Goal: Information Seeking & Learning: Learn about a topic

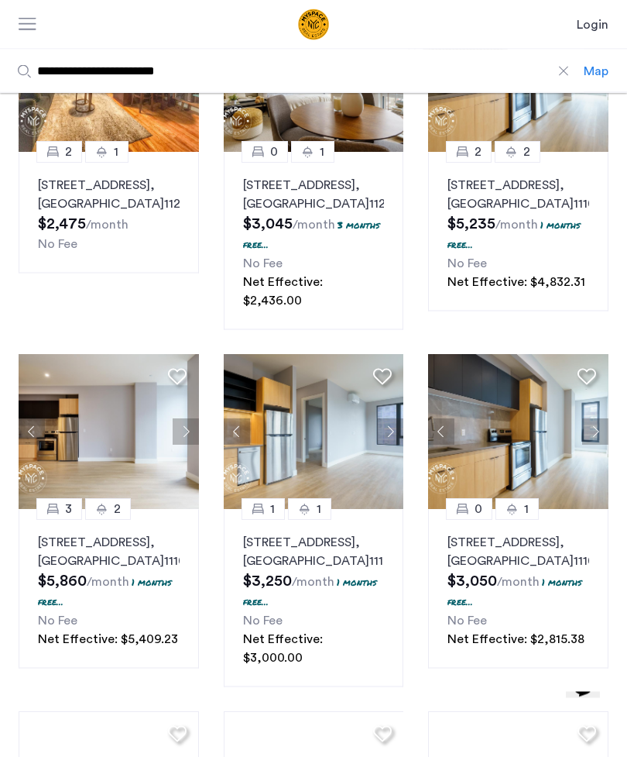
scroll to position [204, 0]
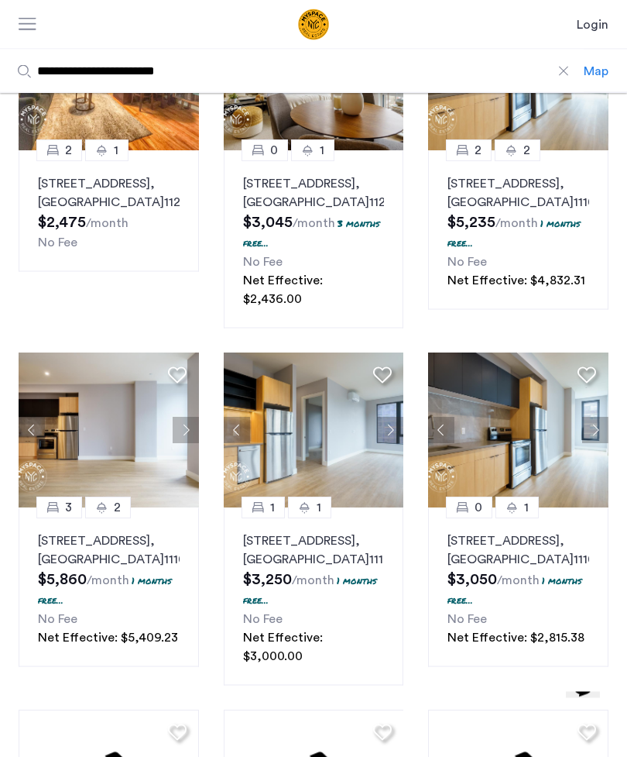
click at [599, 432] on button "Next apartment" at bounding box center [595, 430] width 26 height 26
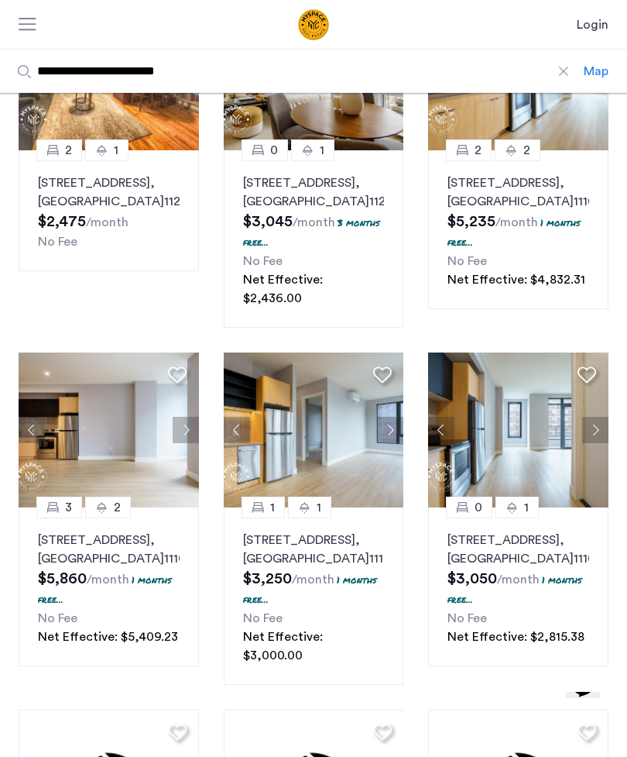
click at [597, 435] on button "Next apartment" at bounding box center [595, 430] width 26 height 26
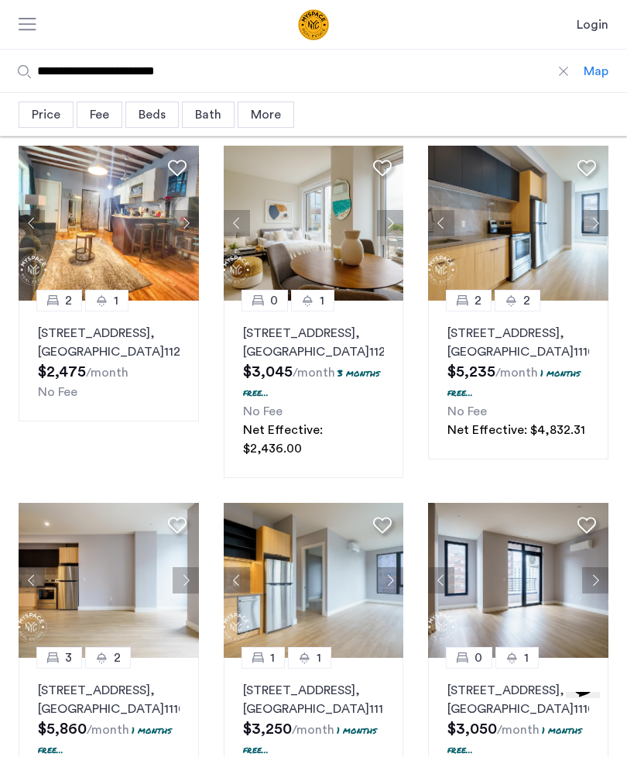
scroll to position [0, 0]
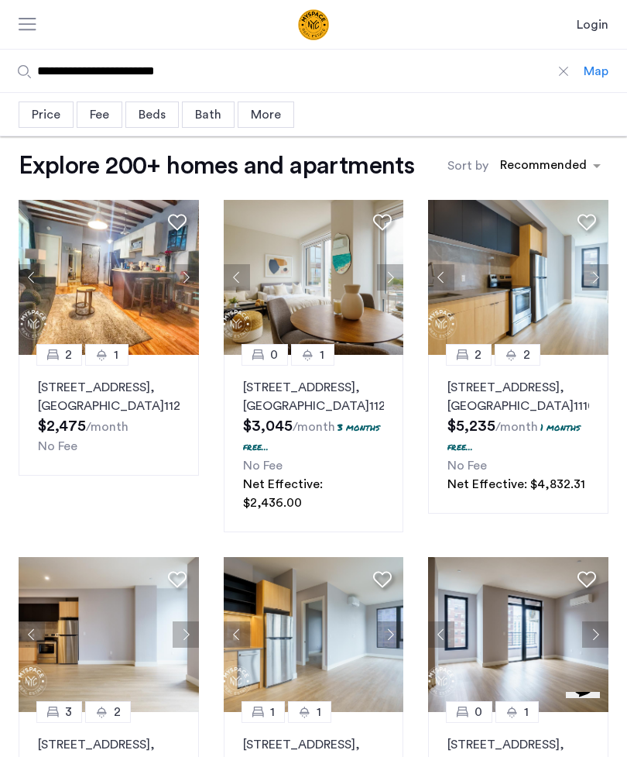
click at [61, 123] on div "Price" at bounding box center [46, 114] width 55 height 26
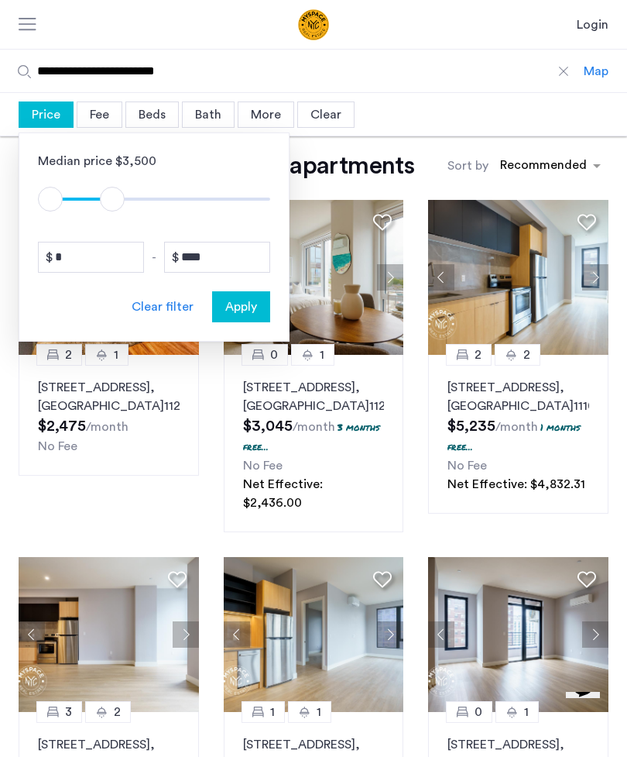
type input "****"
click at [248, 307] on span "Apply" at bounding box center [241, 306] width 32 height 19
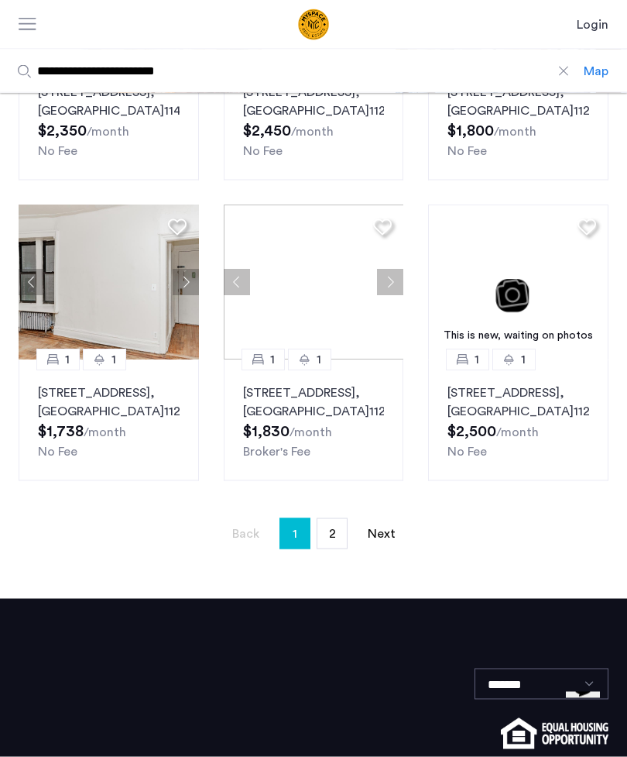
scroll to position [1011, 0]
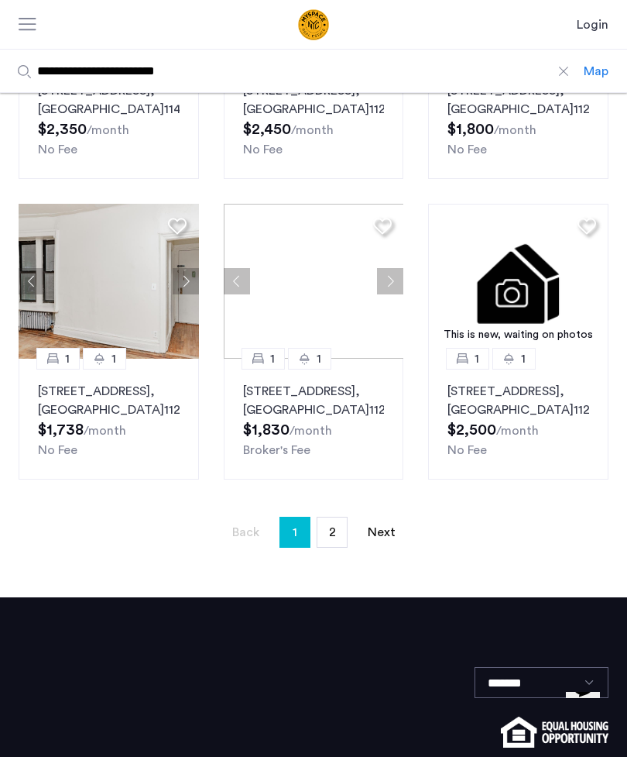
click at [185, 294] on button "Next apartment" at bounding box center [186, 281] width 26 height 26
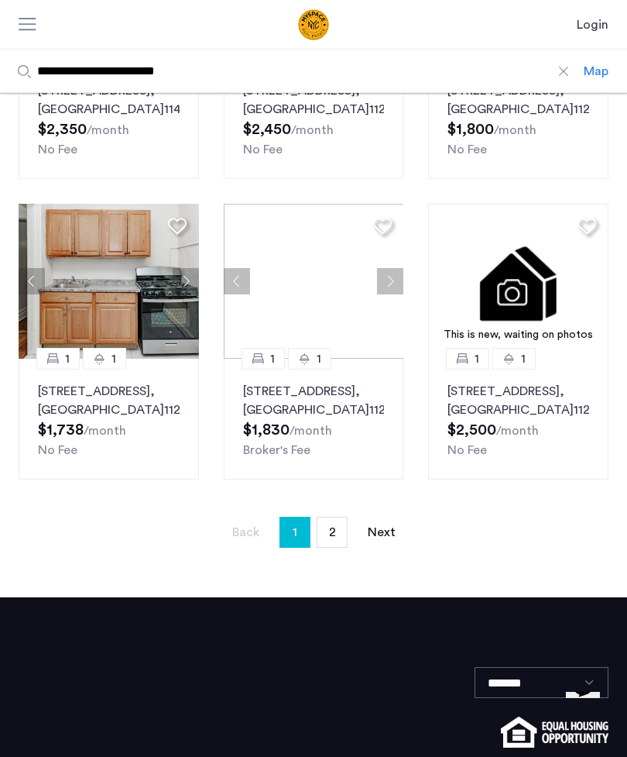
click at [191, 294] on button "Next apartment" at bounding box center [186, 281] width 26 height 26
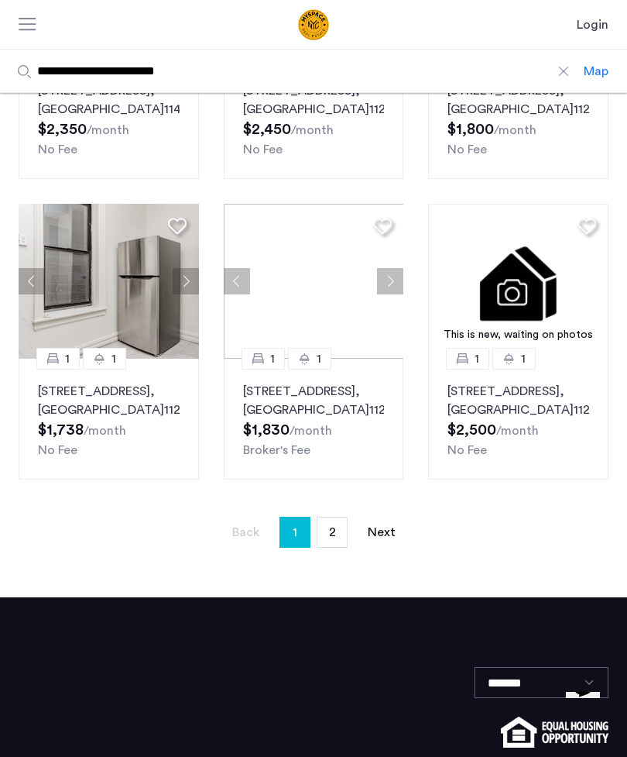
click at [187, 294] on button "Next apartment" at bounding box center [186, 281] width 26 height 26
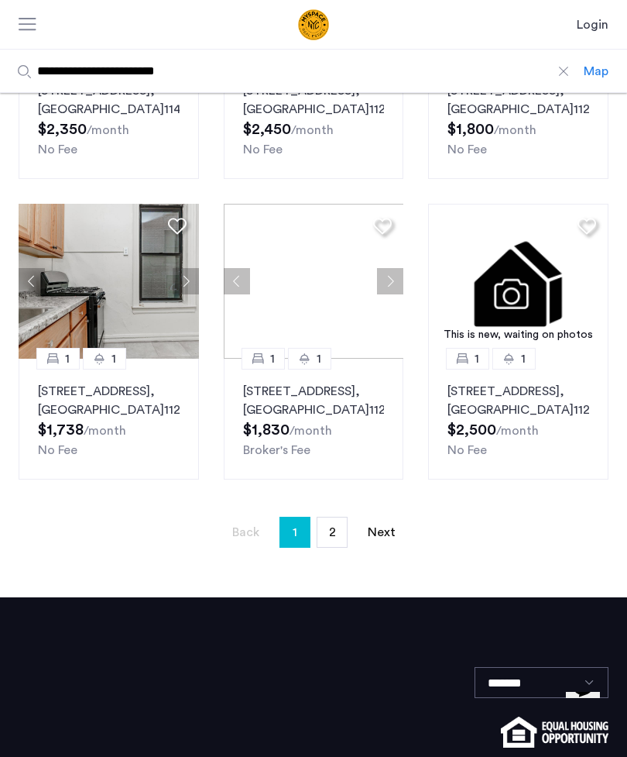
click at [333, 538] on span "2" at bounding box center [332, 532] width 7 height 12
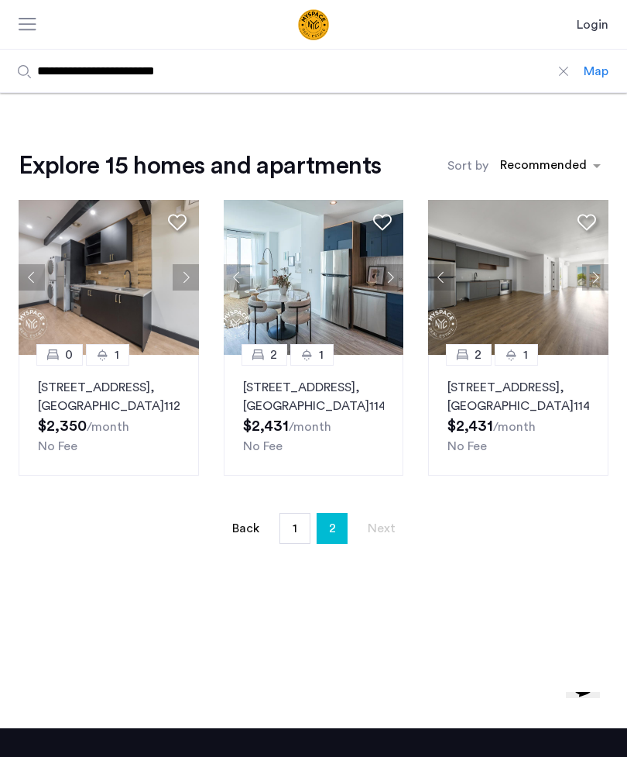
click at [186, 283] on button "Next apartment" at bounding box center [186, 277] width 26 height 26
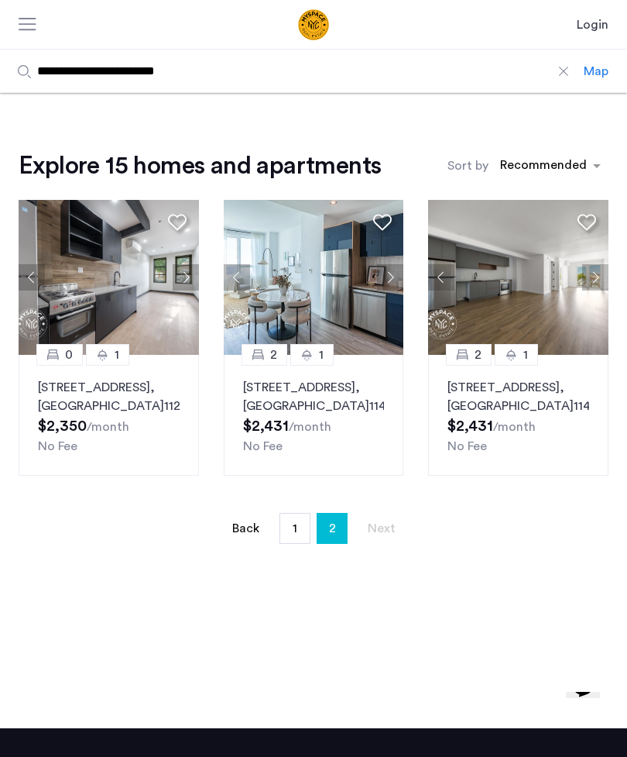
click at [185, 280] on button "Next apartment" at bounding box center [186, 277] width 26 height 26
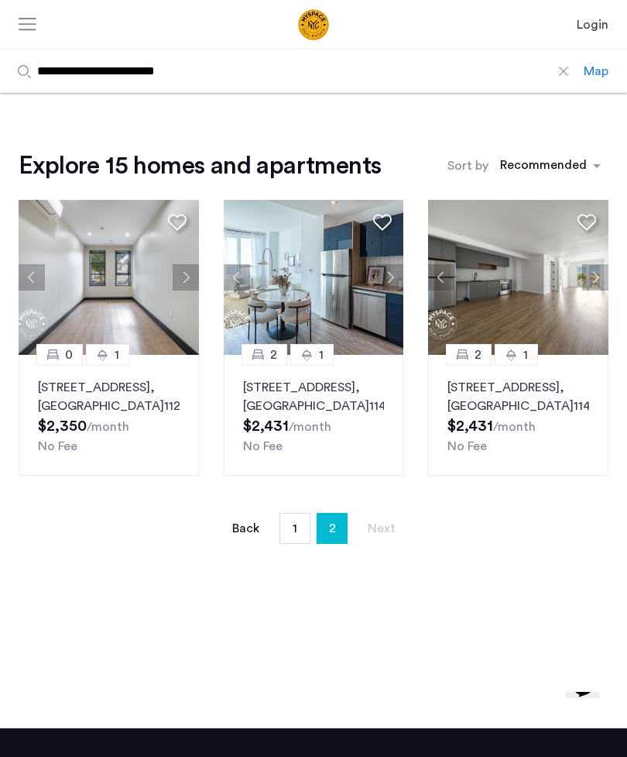
click at [187, 283] on button "Next apartment" at bounding box center [186, 277] width 26 height 26
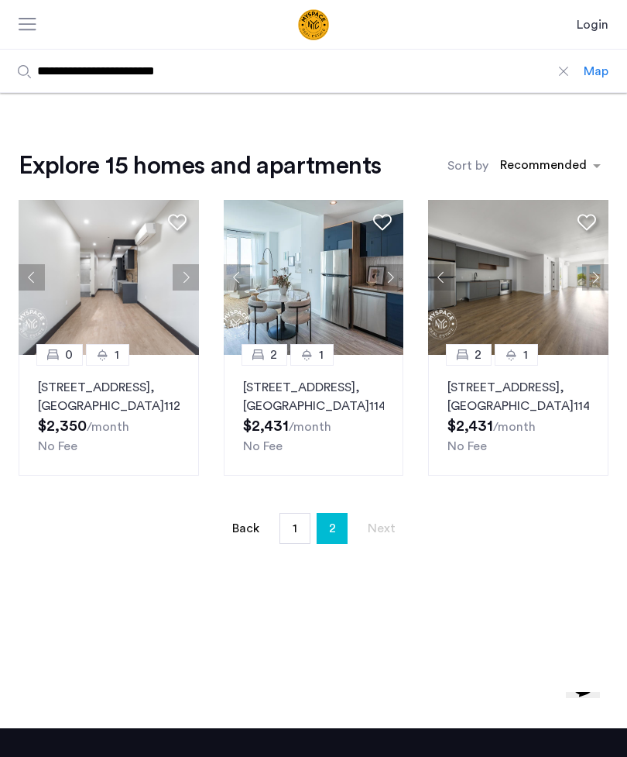
click at [191, 283] on button "Next apartment" at bounding box center [186, 277] width 26 height 26
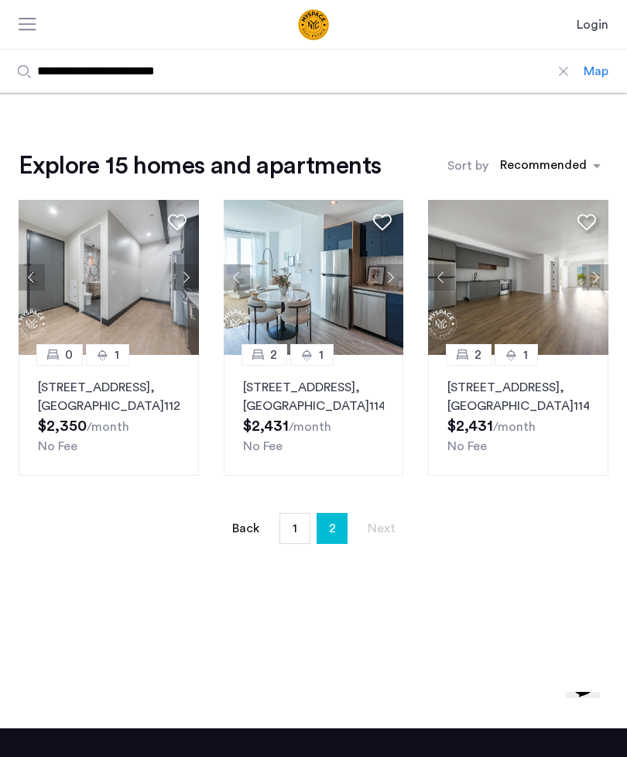
click at [193, 284] on button "Next apartment" at bounding box center [186, 277] width 26 height 26
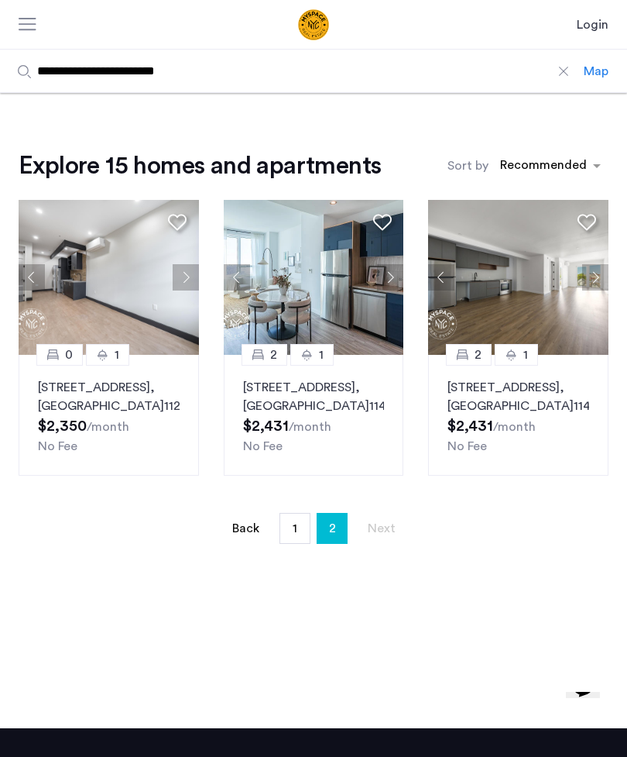
click at [187, 282] on button "Next apartment" at bounding box center [186, 277] width 26 height 26
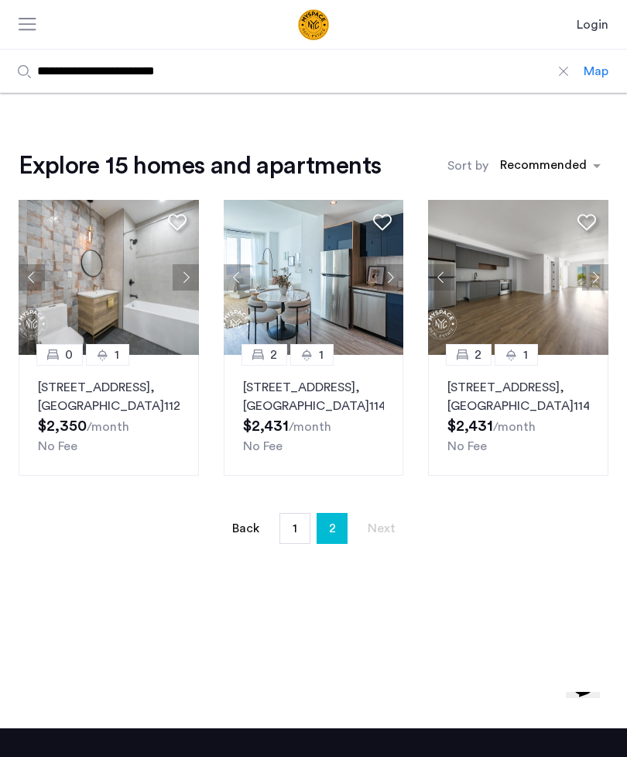
click at [192, 281] on button "Next apartment" at bounding box center [186, 277] width 26 height 26
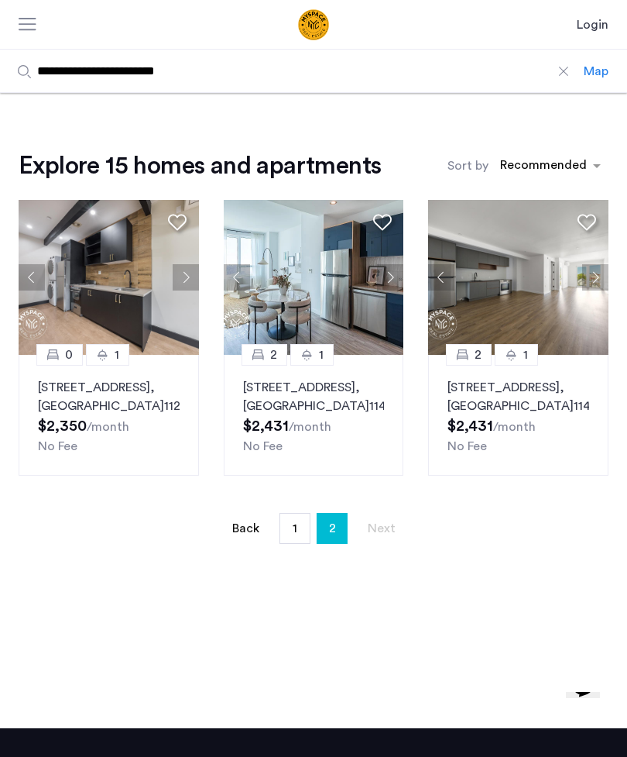
click at [189, 280] on button "Next apartment" at bounding box center [186, 277] width 26 height 26
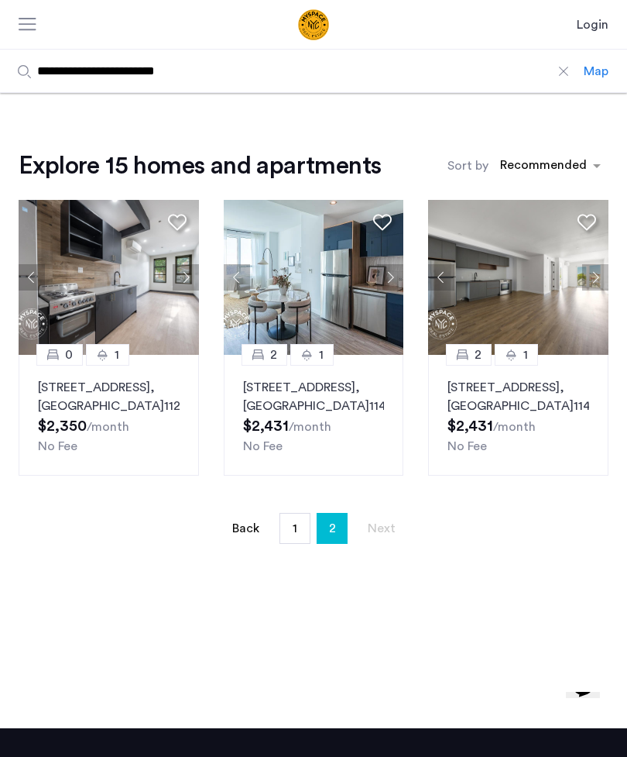
click at [189, 279] on button "Next apartment" at bounding box center [186, 277] width 26 height 26
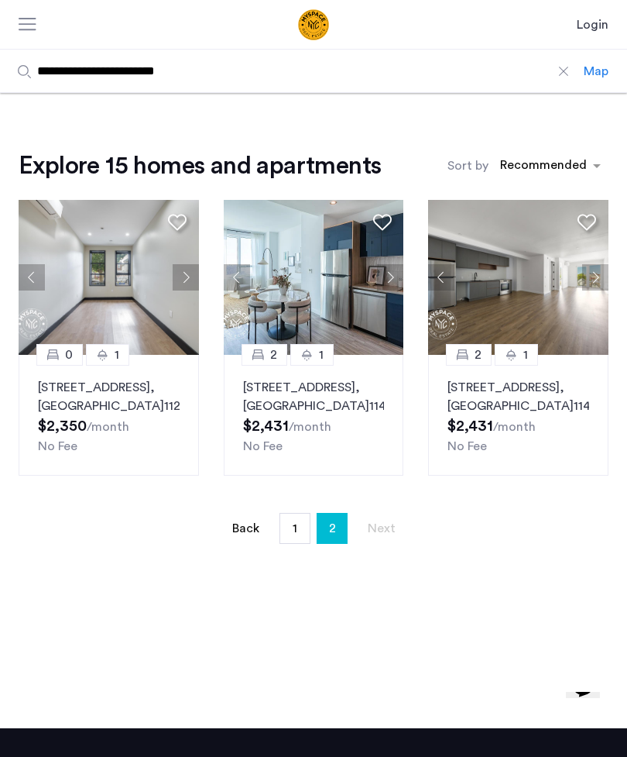
click at [391, 280] on button "Next apartment" at bounding box center [390, 277] width 26 height 26
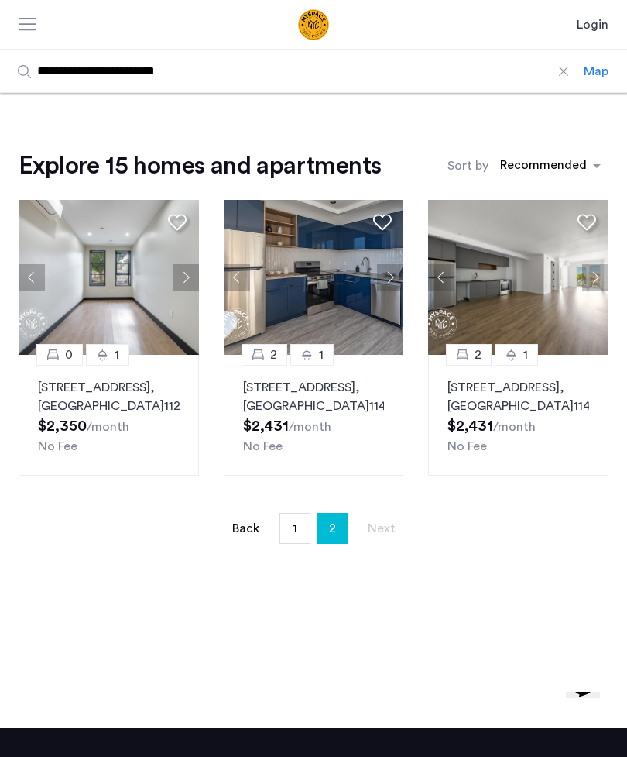
click at [392, 285] on button "Next apartment" at bounding box center [390, 277] width 26 height 26
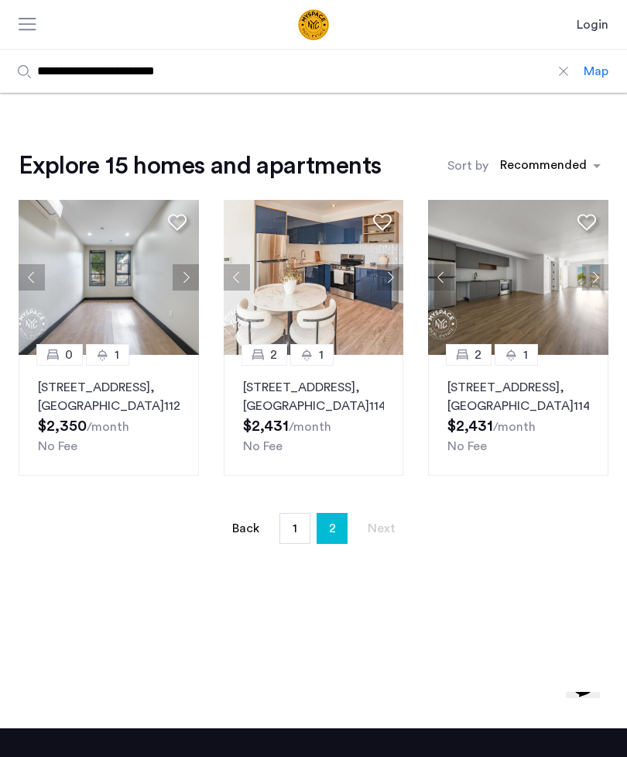
click at [390, 286] on button "Next apartment" at bounding box center [390, 277] width 26 height 26
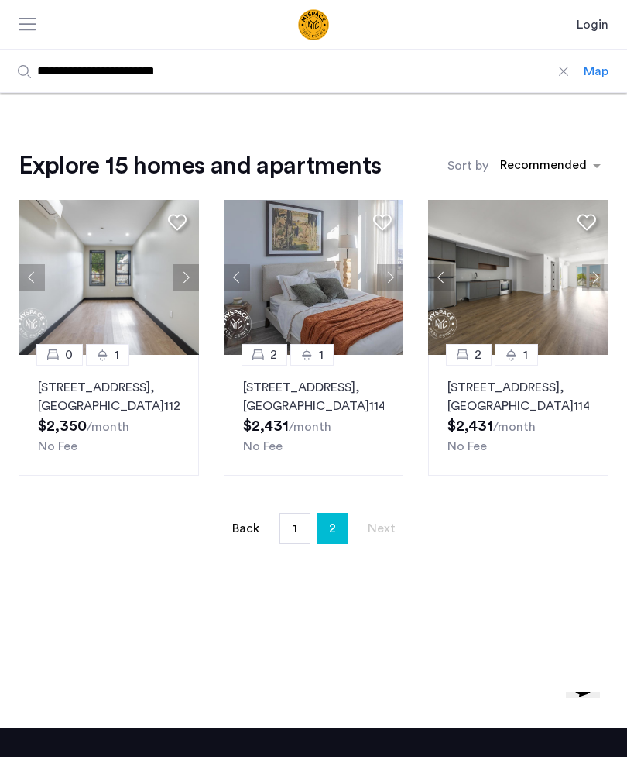
click at [139, 299] on img at bounding box center [109, 277] width 180 height 155
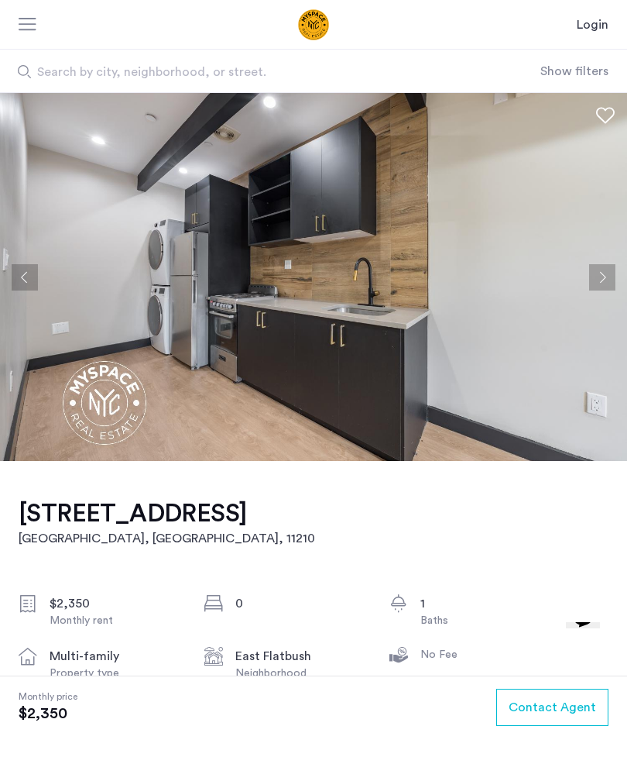
click at [603, 271] on button "Next apartment" at bounding box center [602, 277] width 26 height 26
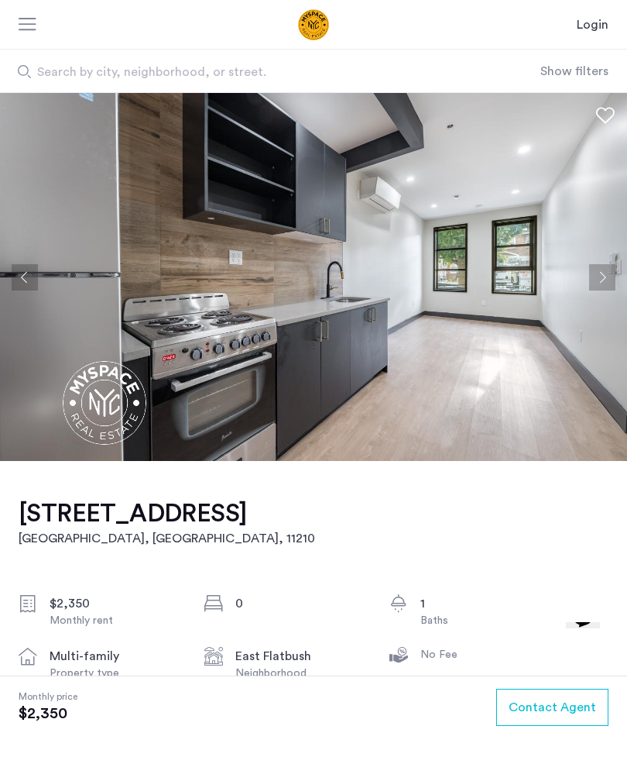
click at [601, 281] on button "Next apartment" at bounding box center [602, 277] width 26 height 26
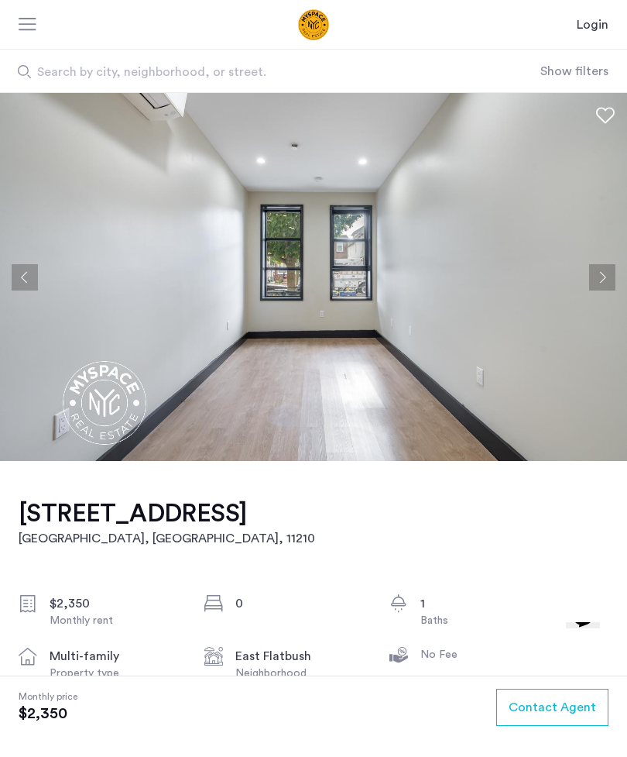
click at [597, 283] on button "Next apartment" at bounding box center [602, 277] width 26 height 26
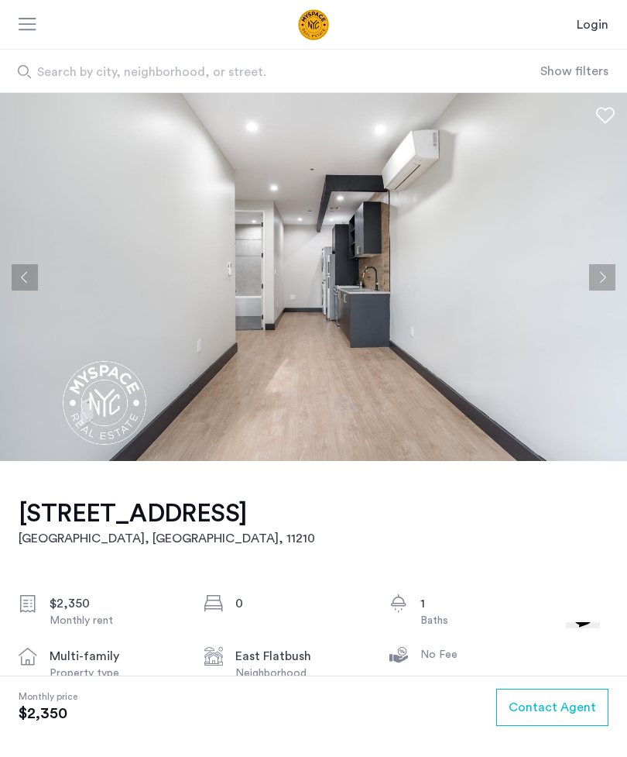
click at [602, 278] on button "Next apartment" at bounding box center [602, 277] width 26 height 26
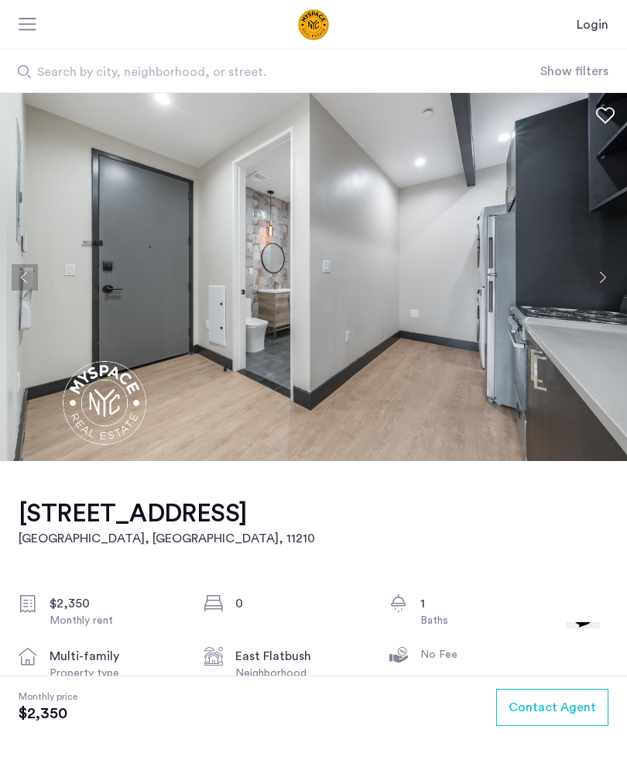
click at [606, 275] on button "Next apartment" at bounding box center [602, 277] width 26 height 26
